Goal: Information Seeking & Learning: Check status

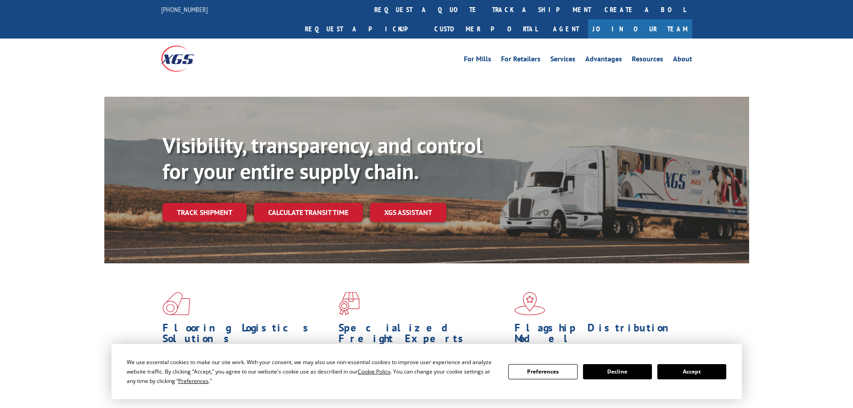
drag, startPoint x: 409, startPoint y: 11, endPoint x: 409, endPoint y: 21, distance: 10.3
click at [485, 11] on link "track a shipment" at bounding box center [541, 9] width 112 height 19
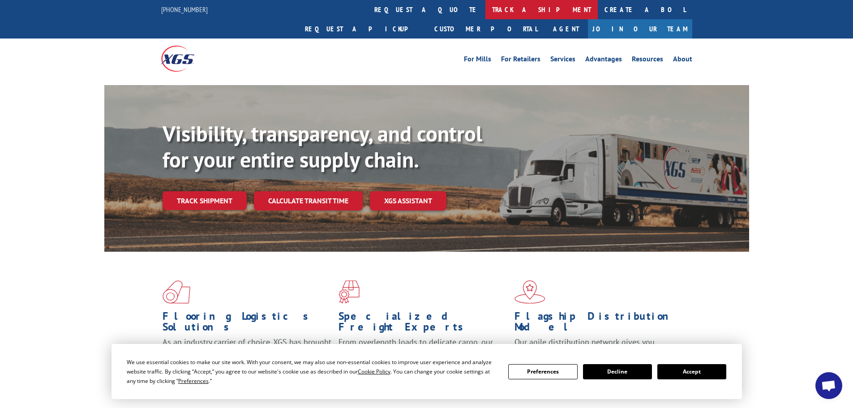
click at [485, 4] on link "track a shipment" at bounding box center [541, 9] width 112 height 19
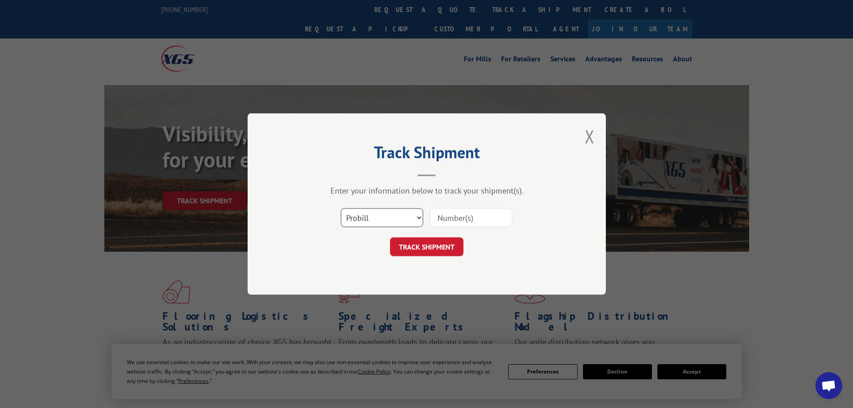
click at [388, 216] on select "Select category... Probill BOL PO" at bounding box center [382, 217] width 82 height 19
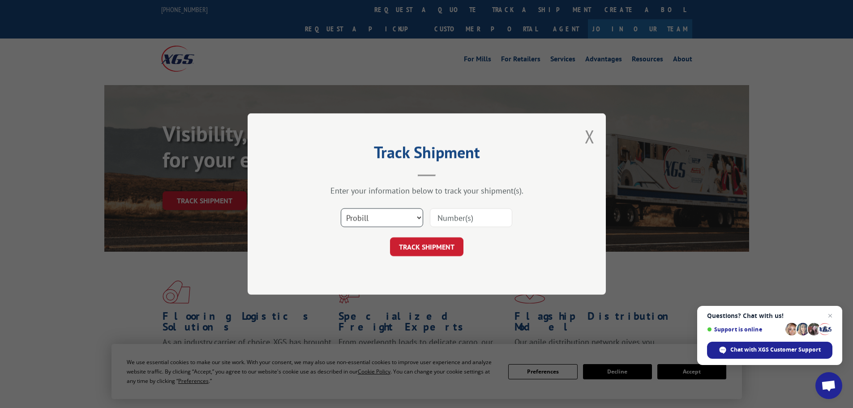
select select "bol"
click at [341, 208] on select "Select category... Probill BOL PO" at bounding box center [382, 217] width 82 height 19
click at [466, 214] on input at bounding box center [471, 217] width 82 height 19
paste input "5560183"
type input "5560183"
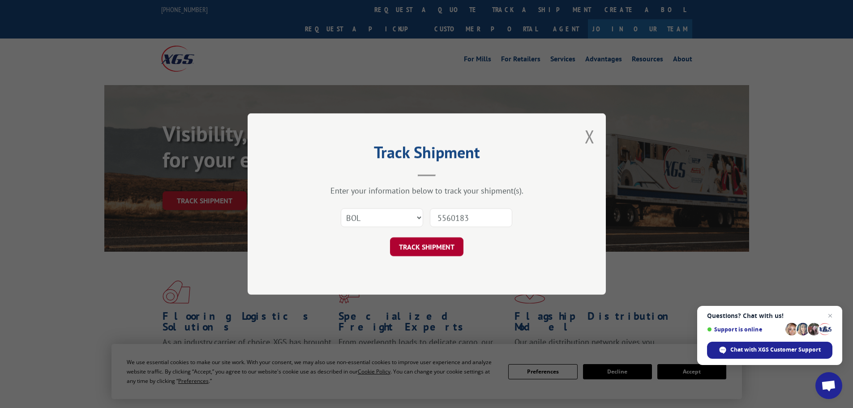
click at [435, 244] on button "TRACK SHIPMENT" at bounding box center [426, 246] width 73 height 19
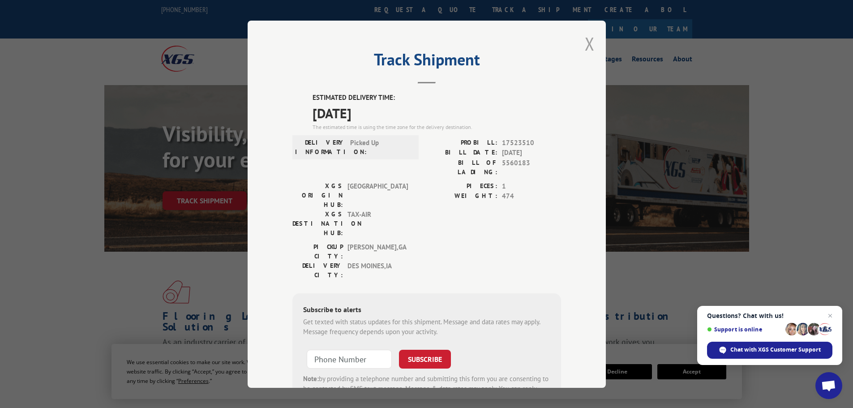
click at [586, 39] on button "Close modal" at bounding box center [590, 44] width 10 height 24
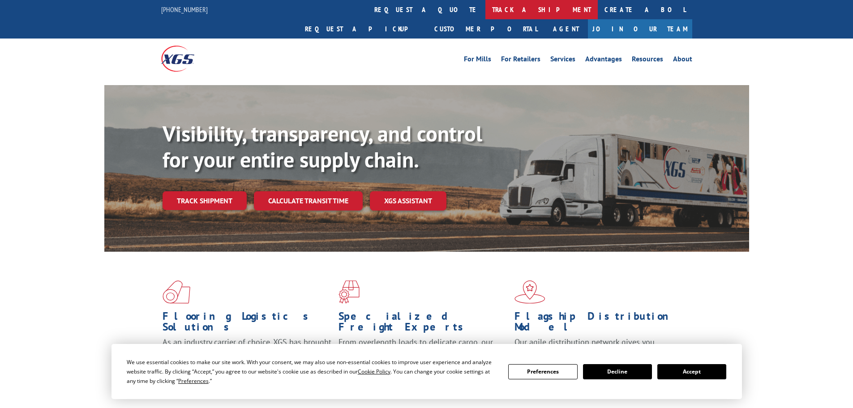
click at [485, 4] on link "track a shipment" at bounding box center [541, 9] width 112 height 19
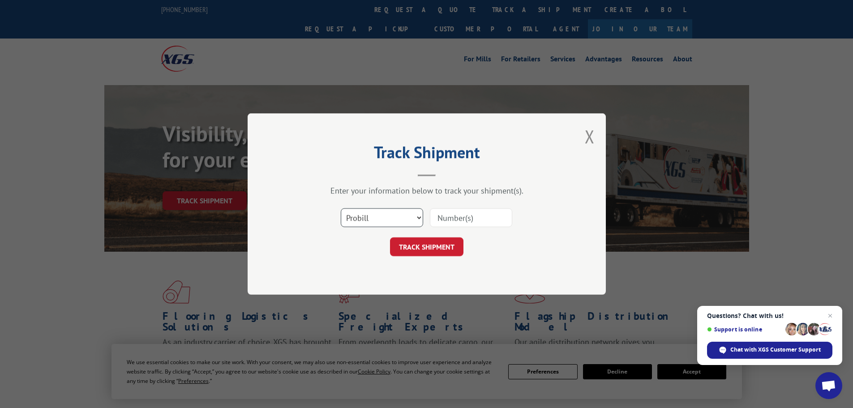
click at [387, 218] on select "Select category... Probill BOL PO" at bounding box center [382, 217] width 82 height 19
select select "bol"
click at [341, 208] on select "Select category... Probill BOL PO" at bounding box center [382, 217] width 82 height 19
click at [477, 210] on input at bounding box center [471, 217] width 82 height 19
paste input "5560203"
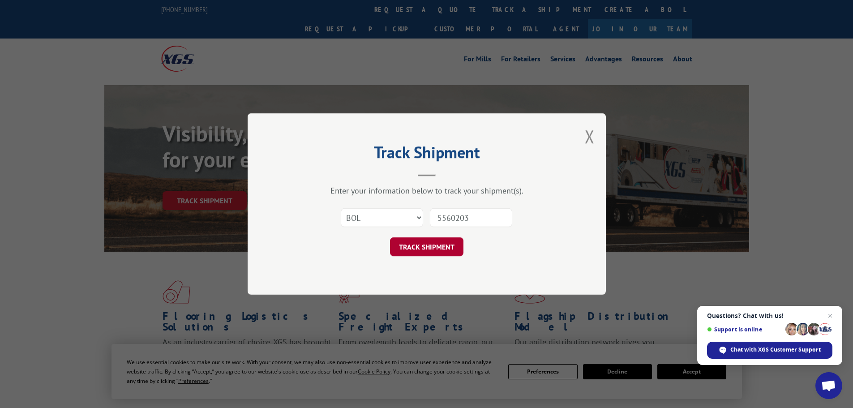
type input "5560203"
click at [426, 248] on button "TRACK SHIPMENT" at bounding box center [426, 246] width 73 height 19
